Goal: Task Accomplishment & Management: Use online tool/utility

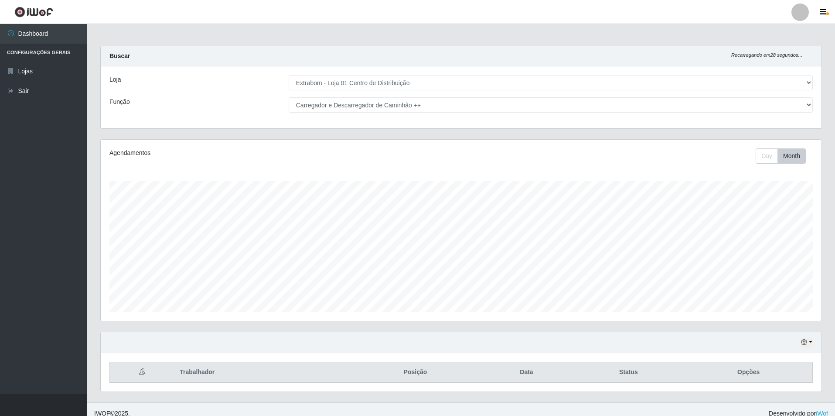
select select "435"
select select "139"
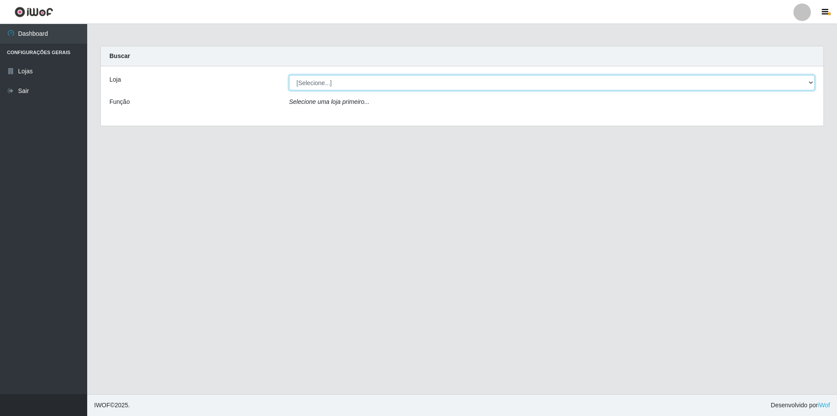
click at [331, 82] on select "[Selecione...] Extrabom - Loja 01 Centro de Distribuição" at bounding box center [552, 82] width 526 height 15
select select "435"
click at [289, 75] on select "[Selecione...] Extrabom - Loja 01 Centro de Distribuição" at bounding box center [552, 82] width 526 height 15
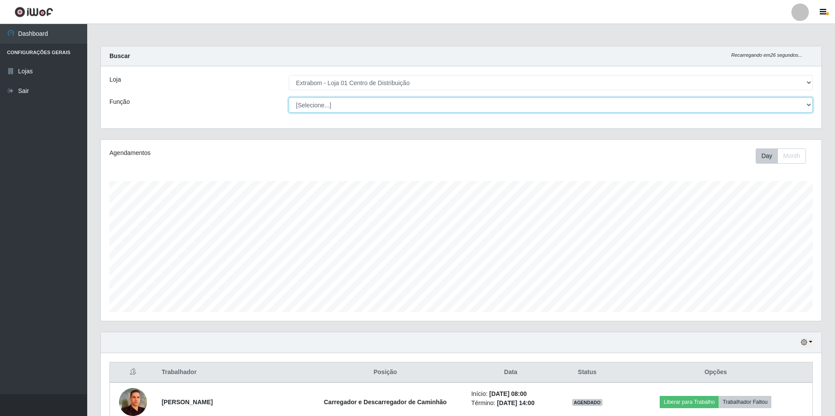
click at [343, 109] on select "[Selecione...] Carregador e Descarregador de Caminhão Carregador e Descarregado…" at bounding box center [551, 104] width 524 height 15
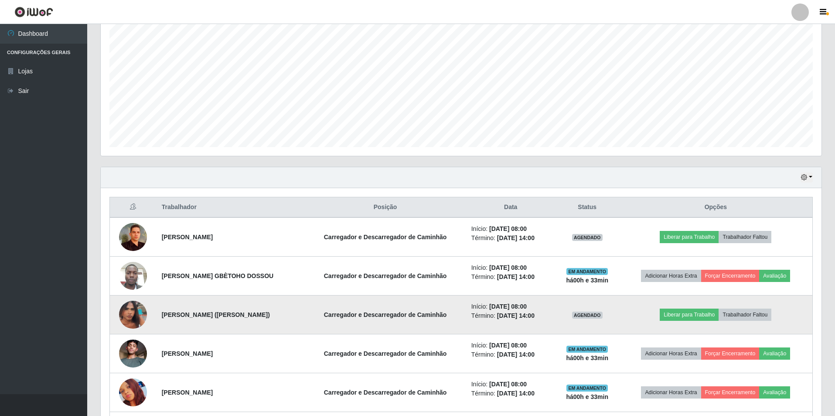
scroll to position [149, 0]
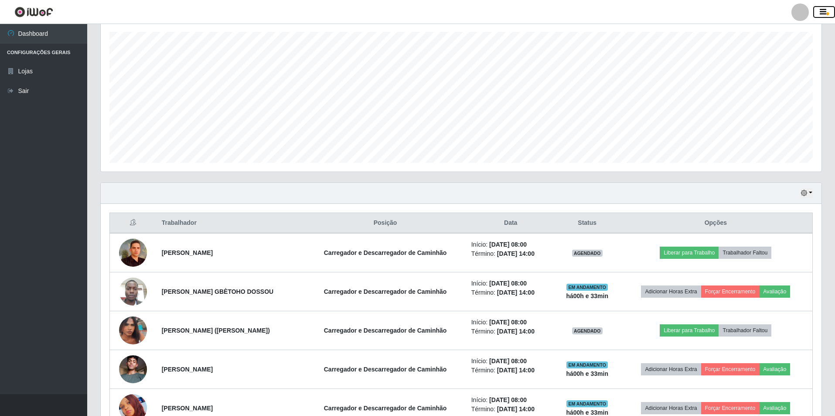
click at [824, 7] on button "button" at bounding box center [824, 12] width 22 height 12
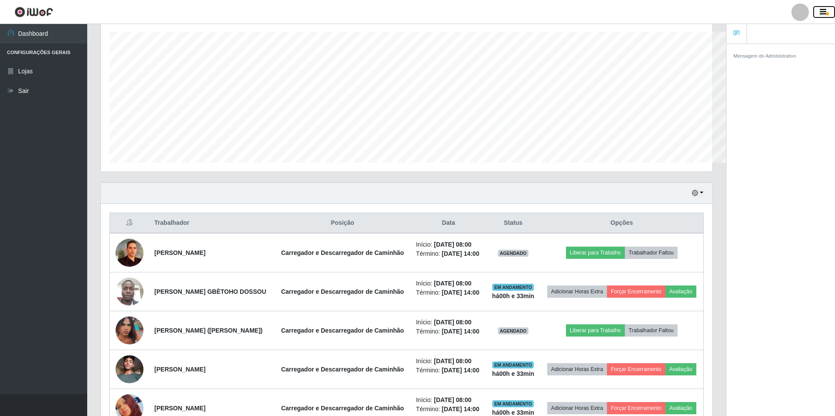
scroll to position [435925, 435494]
click at [820, 12] on icon "button" at bounding box center [823, 12] width 7 height 8
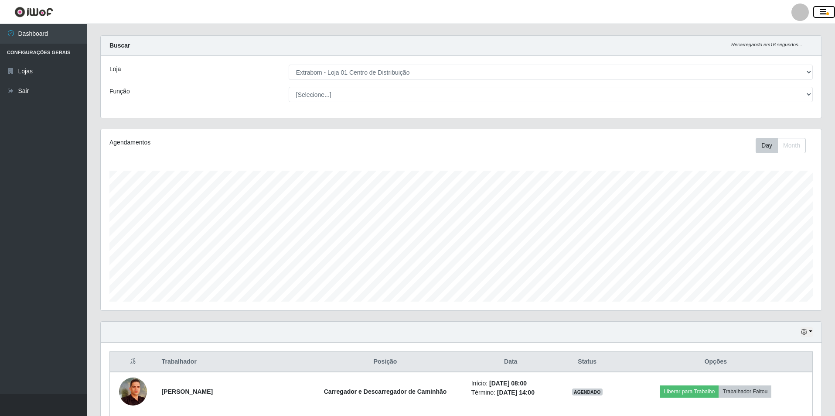
scroll to position [0, 0]
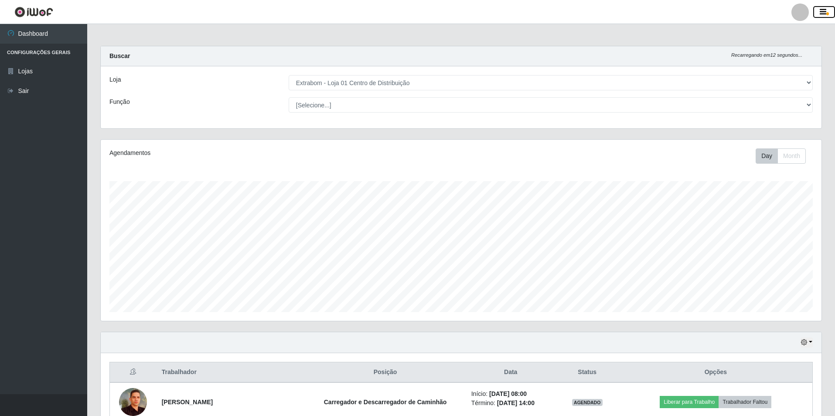
click at [824, 11] on icon "button" at bounding box center [823, 12] width 7 height 8
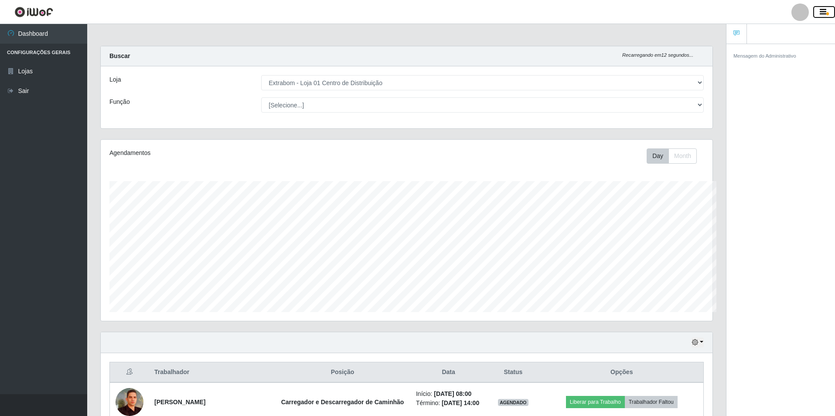
scroll to position [435925, 435494]
click at [819, 12] on button "button" at bounding box center [824, 12] width 22 height 12
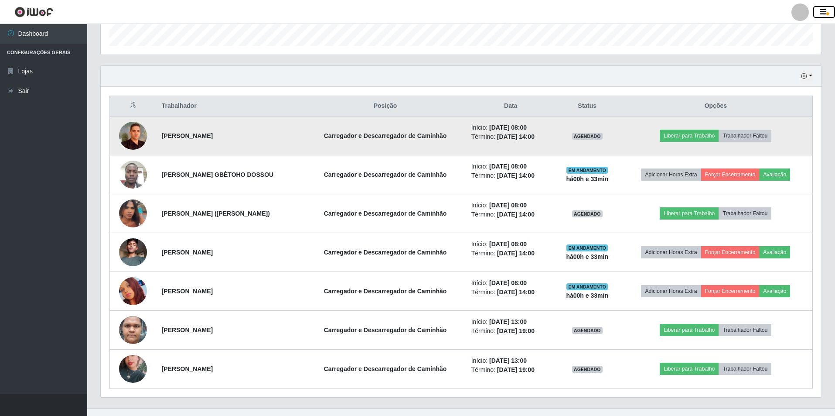
scroll to position [280, 0]
